Goal: Task Accomplishment & Management: Manage account settings

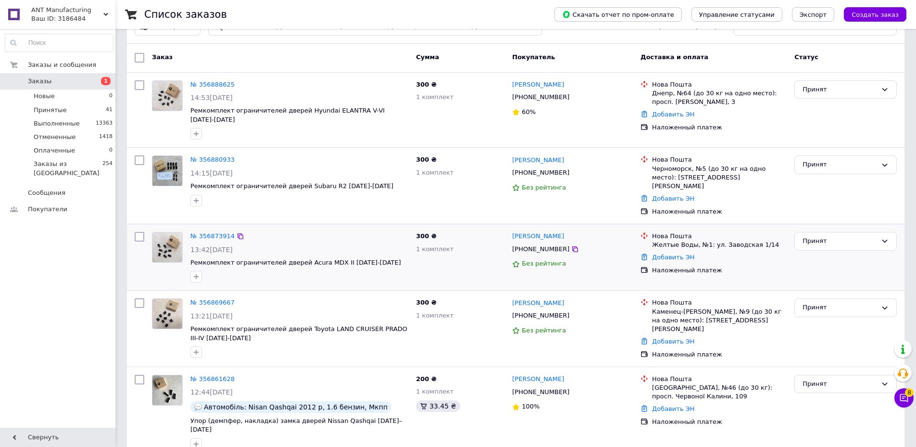
scroll to position [48, 0]
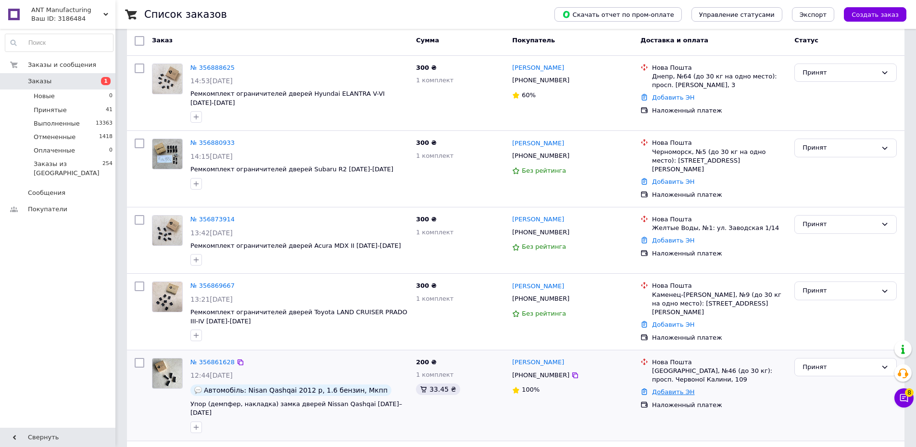
click at [666, 388] on link "Добавить ЭН" at bounding box center [673, 391] width 42 height 7
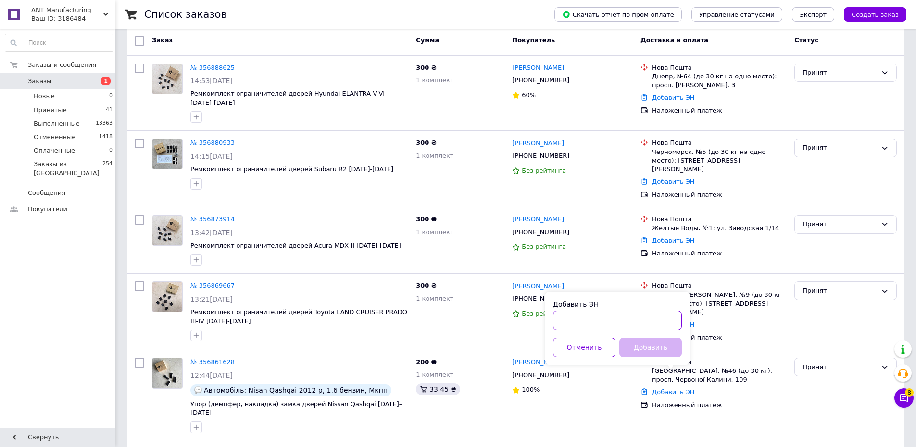
click at [589, 322] on input "Добавить ЭН" at bounding box center [617, 320] width 129 height 19
paste input "20451225098116"
type input "20451225098116"
drag, startPoint x: 660, startPoint y: 348, endPoint x: 670, endPoint y: 348, distance: 9.1
click at [659, 348] on button "Добавить" at bounding box center [650, 346] width 62 height 19
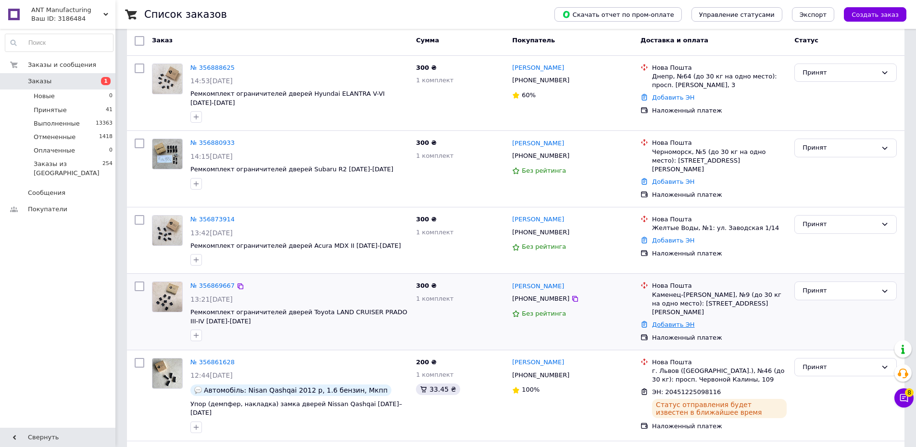
click at [681, 321] on link "Добавить ЭН" at bounding box center [673, 324] width 42 height 7
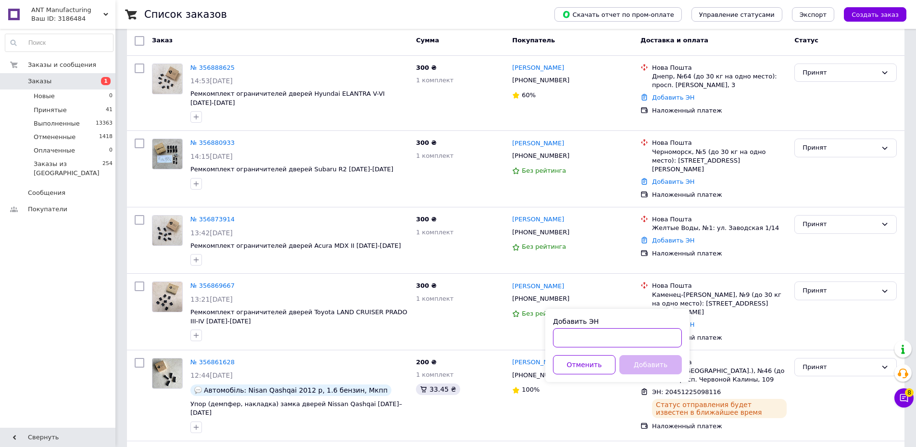
click at [598, 334] on input "Добавить ЭН" at bounding box center [617, 337] width 129 height 19
paste input "20451225099596"
type input "20451225099596"
click at [655, 370] on button "Добавить" at bounding box center [650, 364] width 62 height 19
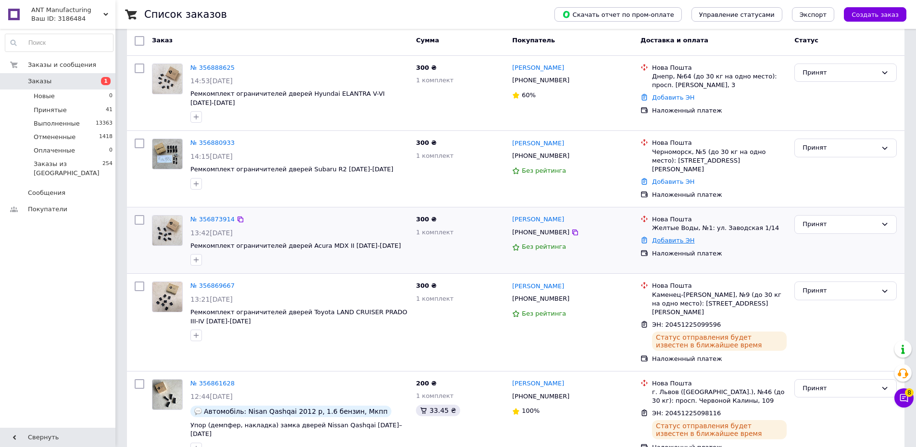
click at [665, 236] on link "Добавить ЭН" at bounding box center [673, 239] width 42 height 7
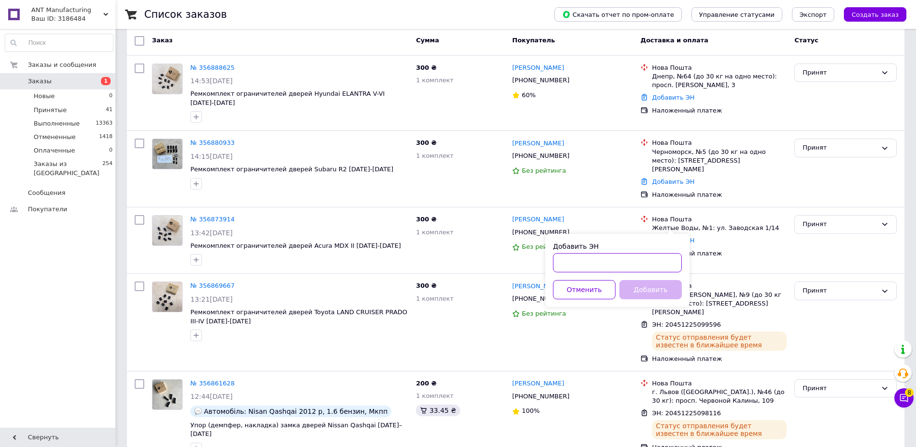
click at [593, 261] on input "Добавить ЭН" at bounding box center [617, 262] width 129 height 19
paste input "20451225101064"
type input "20451225101064"
click at [649, 290] on button "Добавить" at bounding box center [650, 289] width 62 height 19
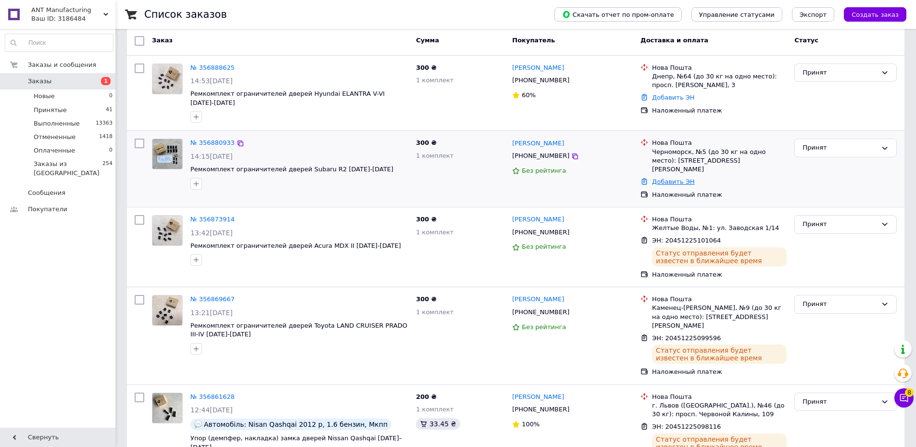
click at [682, 178] on link "Добавить ЭН" at bounding box center [673, 181] width 42 height 7
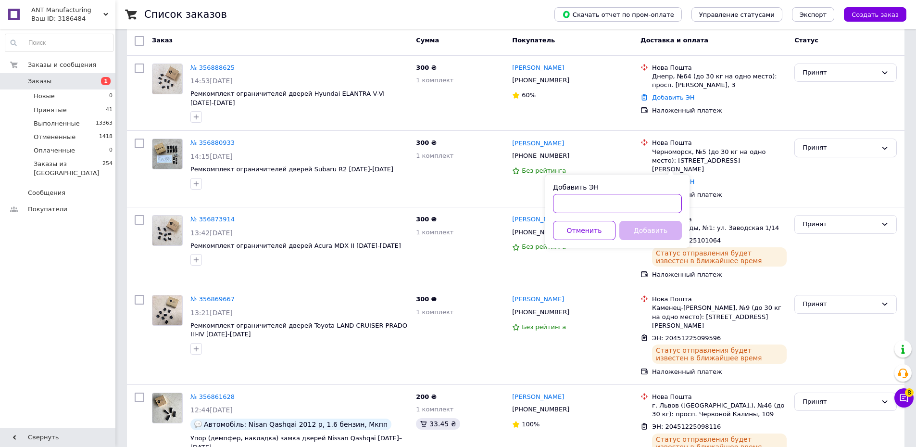
click at [587, 206] on input "Добавить ЭН" at bounding box center [617, 203] width 129 height 19
paste input "20451225102548"
type input "20451225102548"
click at [646, 229] on button "Добавить" at bounding box center [650, 230] width 62 height 19
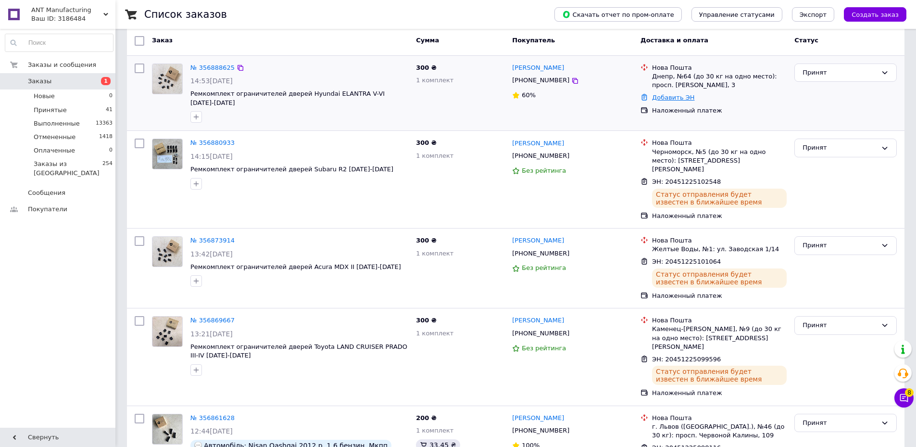
click at [677, 98] on link "Добавить ЭН" at bounding box center [673, 97] width 42 height 7
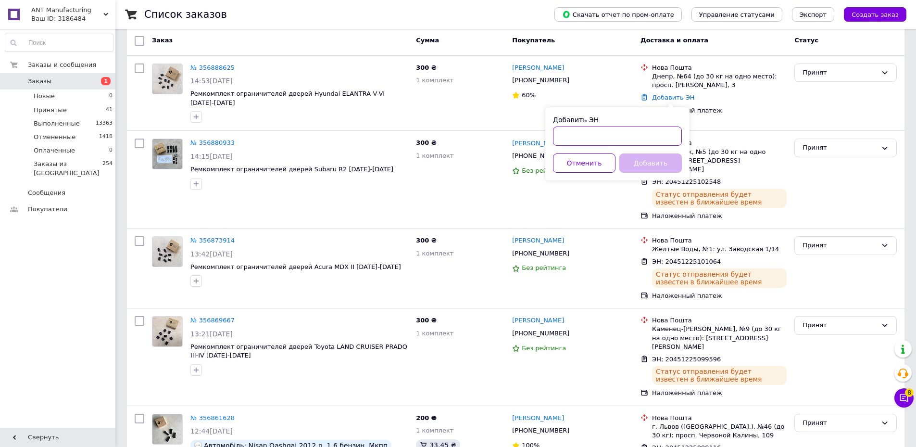
click at [576, 134] on input "Добавить ЭН" at bounding box center [617, 135] width 129 height 19
paste input "20451225130994"
type input "20451225130994"
click at [642, 162] on button "Добавить" at bounding box center [650, 162] width 62 height 19
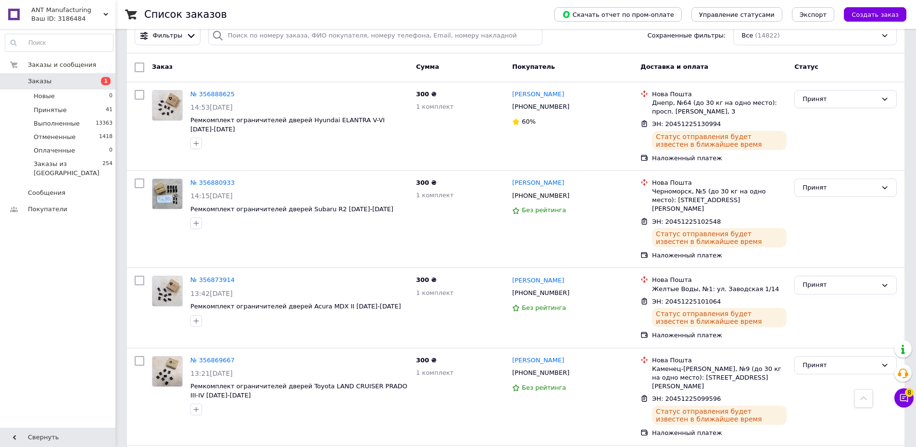
scroll to position [0, 0]
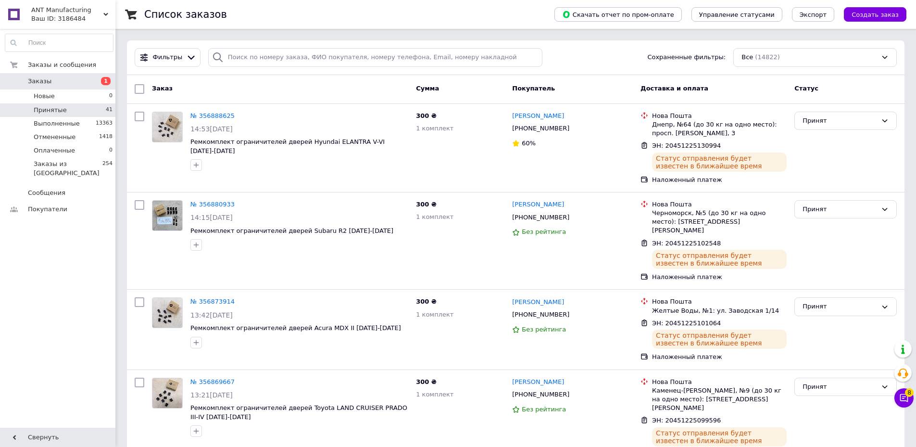
click at [26, 112] on li "Принятые 41" at bounding box center [59, 109] width 118 height 13
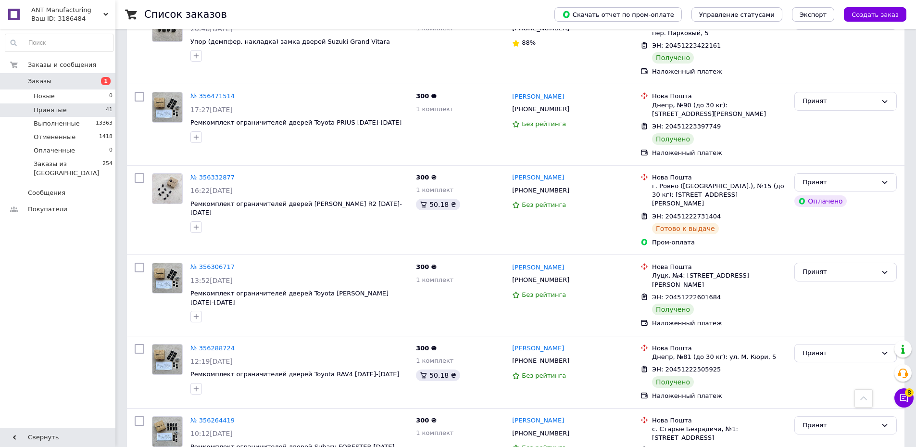
scroll to position [3107, 0]
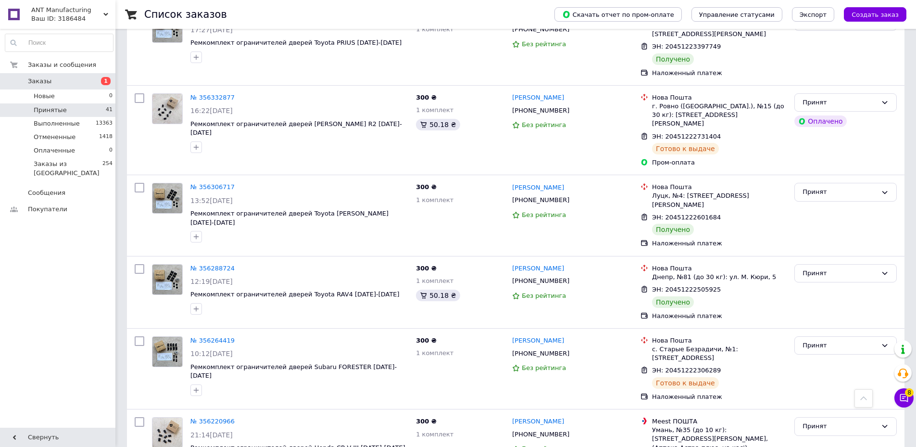
click at [883, 422] on icon at bounding box center [885, 426] width 8 height 8
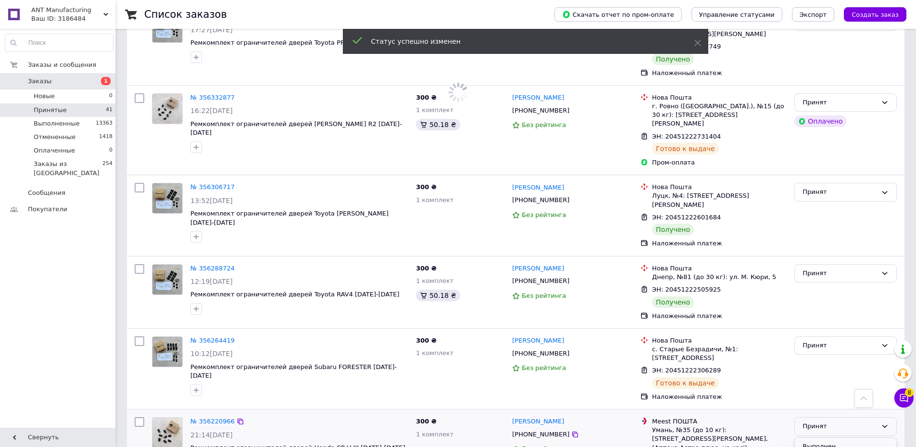
click at [827, 437] on li "Выполнен" at bounding box center [845, 446] width 101 height 18
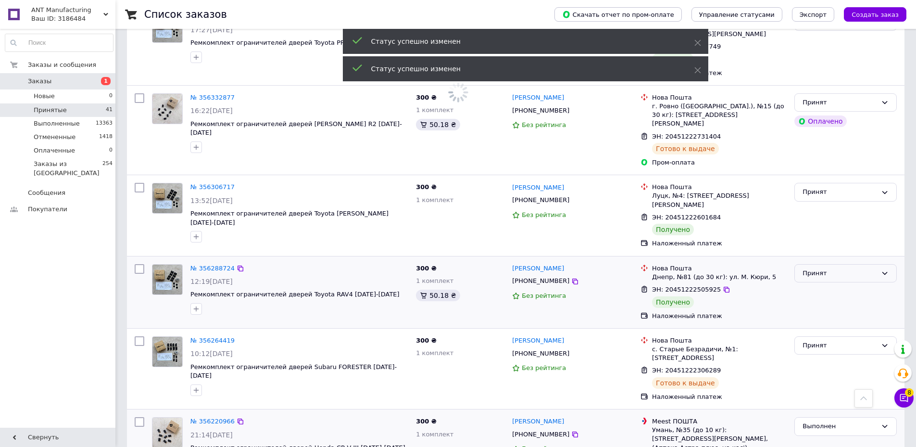
click at [885, 272] on icon at bounding box center [884, 273] width 5 height 3
click at [831, 284] on li "Выполнен" at bounding box center [845, 293] width 101 height 18
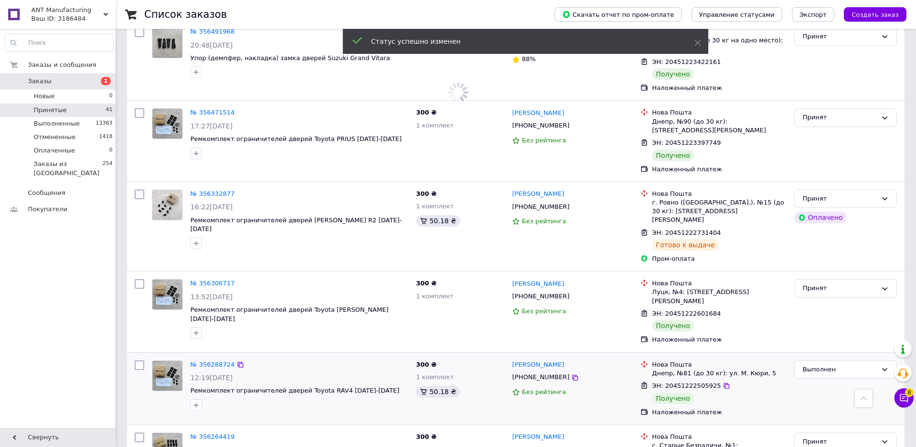
scroll to position [2907, 0]
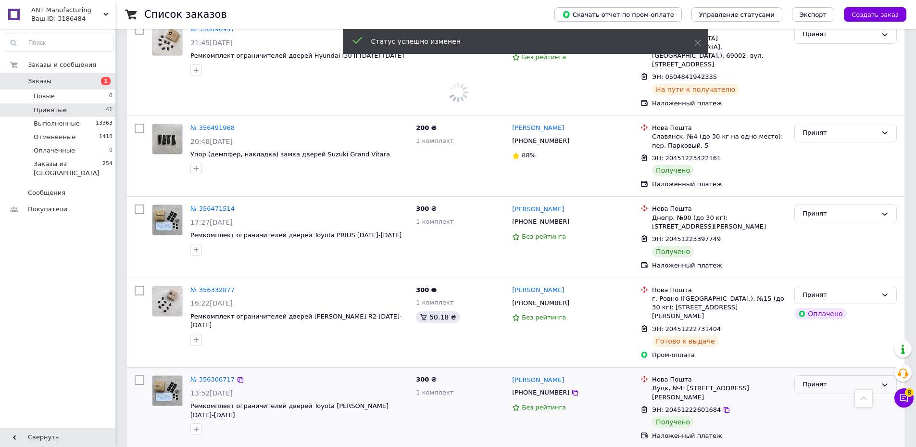
click at [882, 381] on icon at bounding box center [885, 385] width 8 height 8
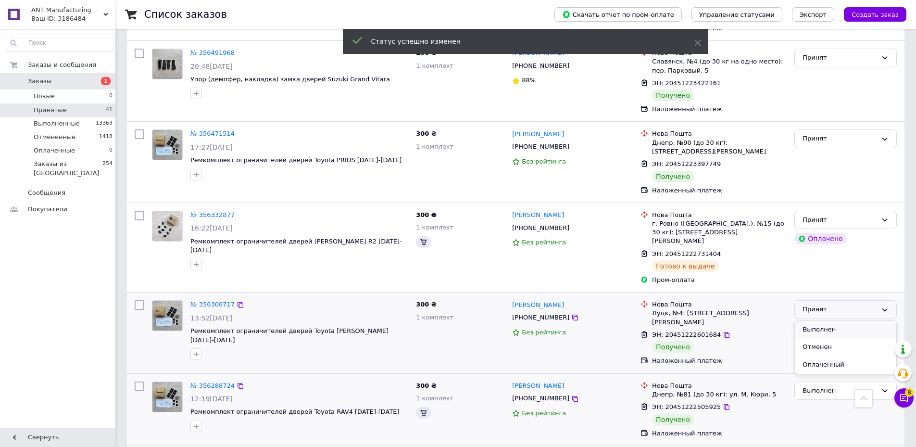
click at [826, 321] on li "Выполнен" at bounding box center [845, 330] width 101 height 18
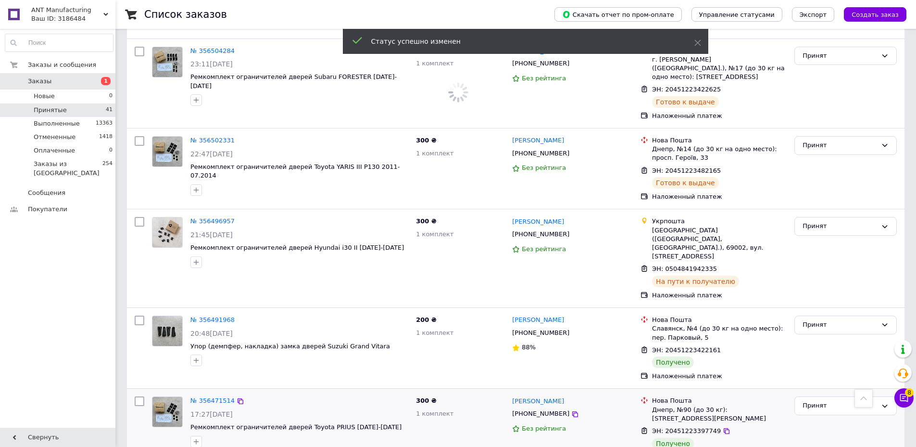
scroll to position [2715, 0]
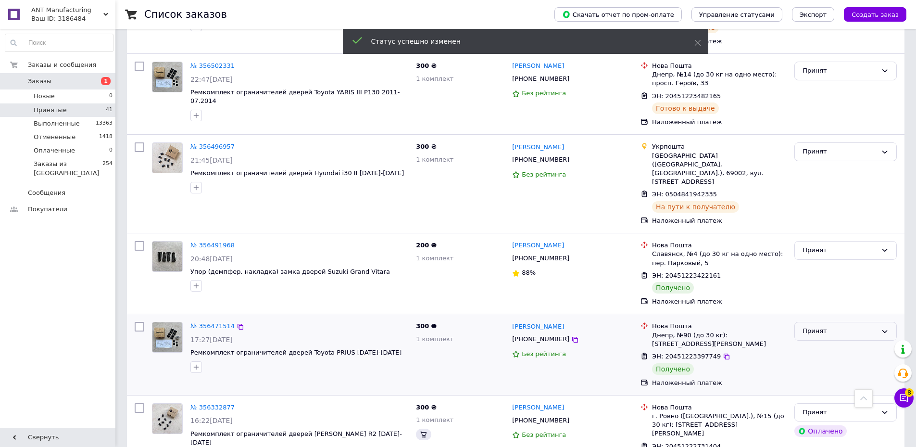
click at [887, 327] on icon at bounding box center [885, 331] width 8 height 8
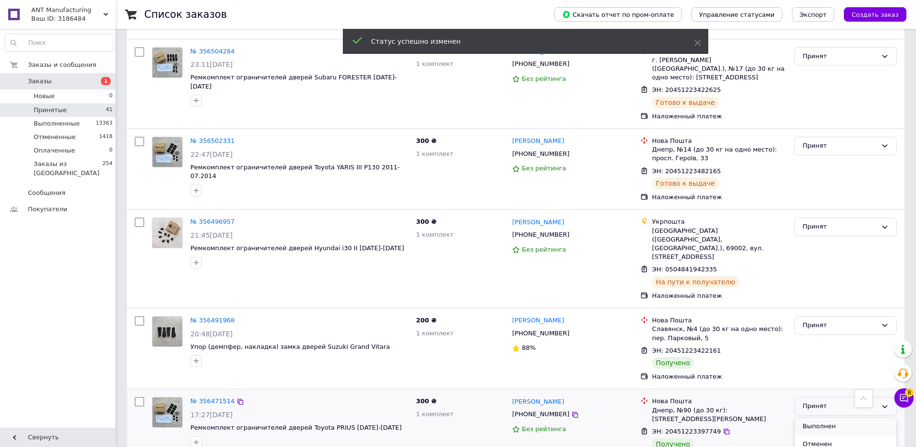
click at [822, 417] on li "Выполнен" at bounding box center [845, 426] width 101 height 18
click at [882, 321] on icon at bounding box center [885, 325] width 8 height 8
click at [834, 336] on li "Выполнен" at bounding box center [845, 345] width 101 height 18
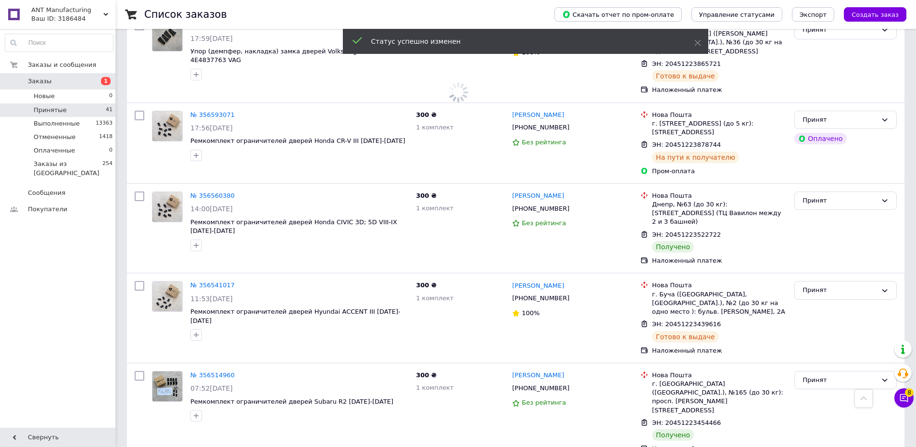
scroll to position [2282, 0]
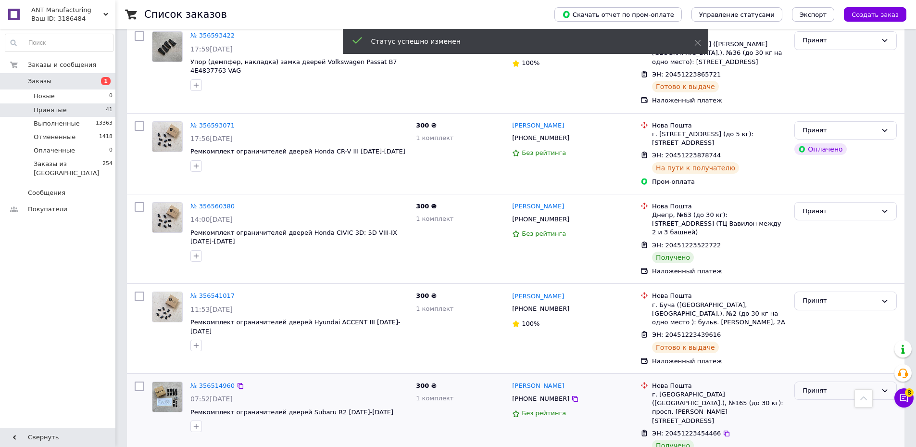
click at [884, 386] on icon at bounding box center [885, 390] width 8 height 8
click at [839, 401] on li "Выполнен" at bounding box center [845, 410] width 101 height 18
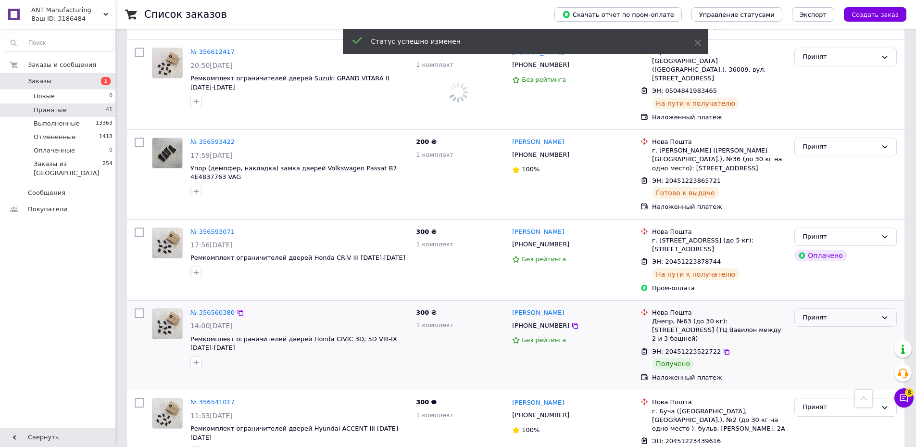
scroll to position [2090, 0]
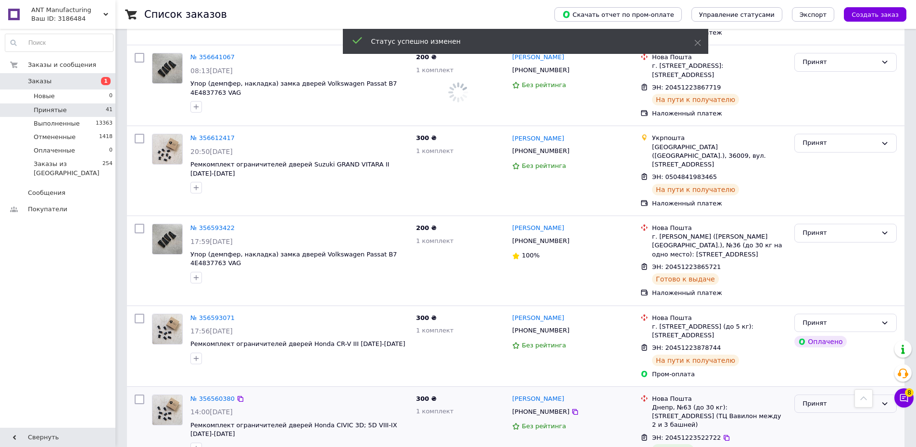
click at [886, 399] on icon at bounding box center [885, 403] width 8 height 8
click at [826, 414] on li "Выполнен" at bounding box center [845, 423] width 101 height 18
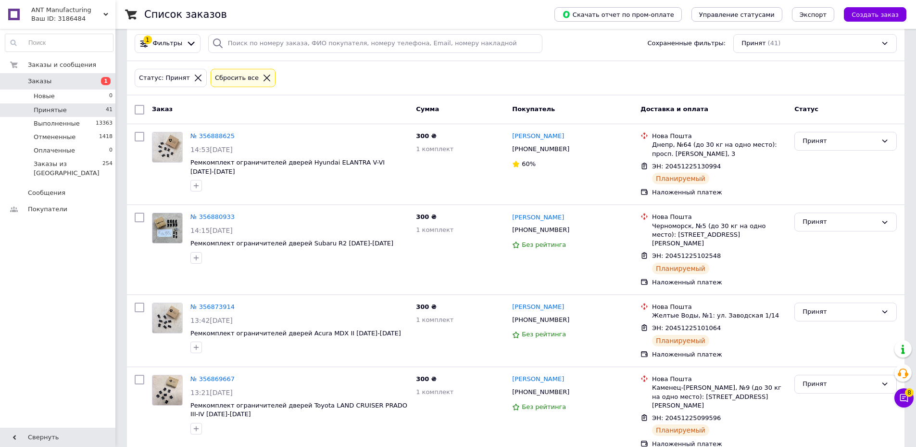
scroll to position [0, 0]
